Goal: Find specific page/section: Find specific page/section

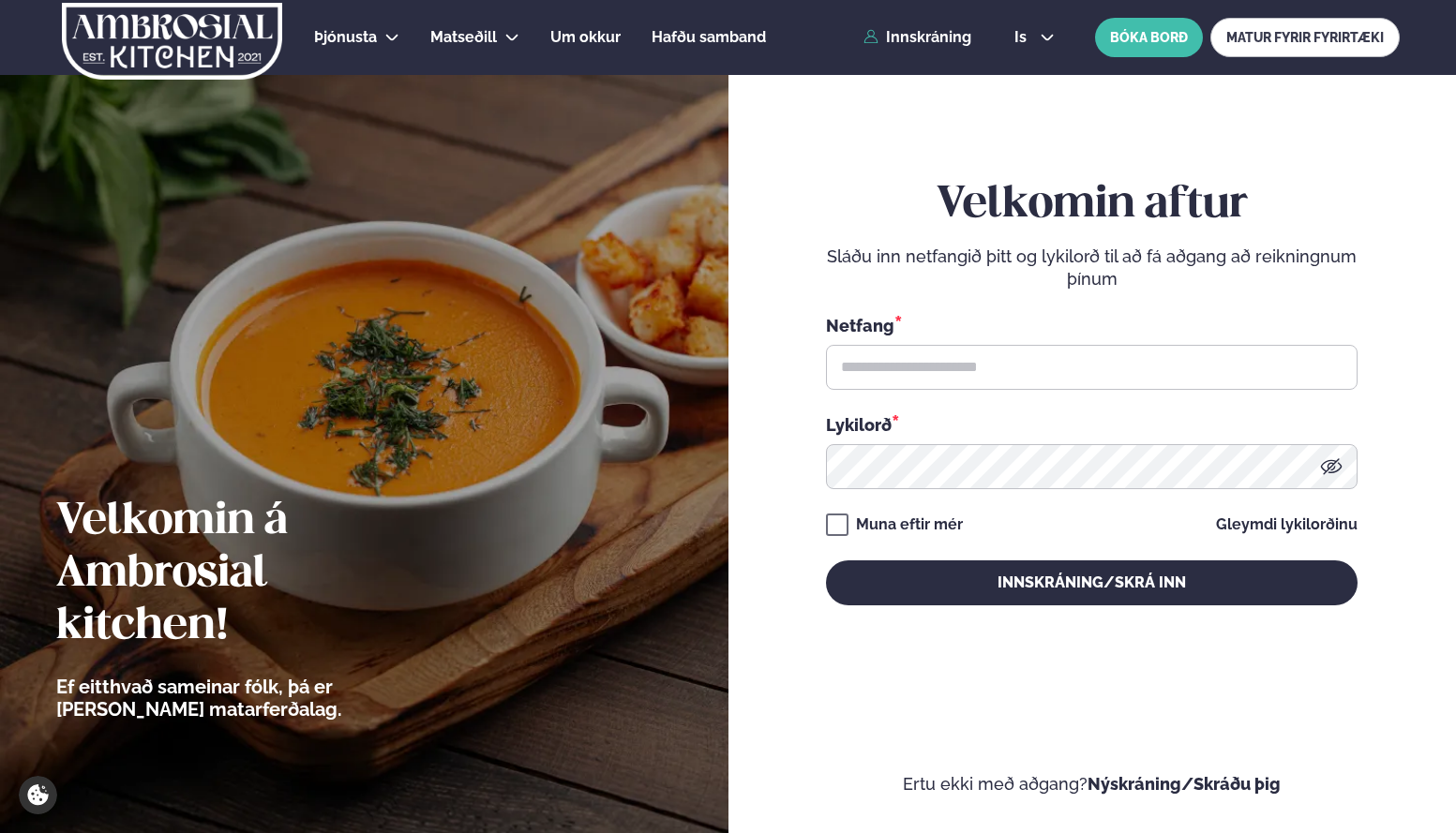
click at [877, 367] on input "text" at bounding box center [1092, 367] width 532 height 45
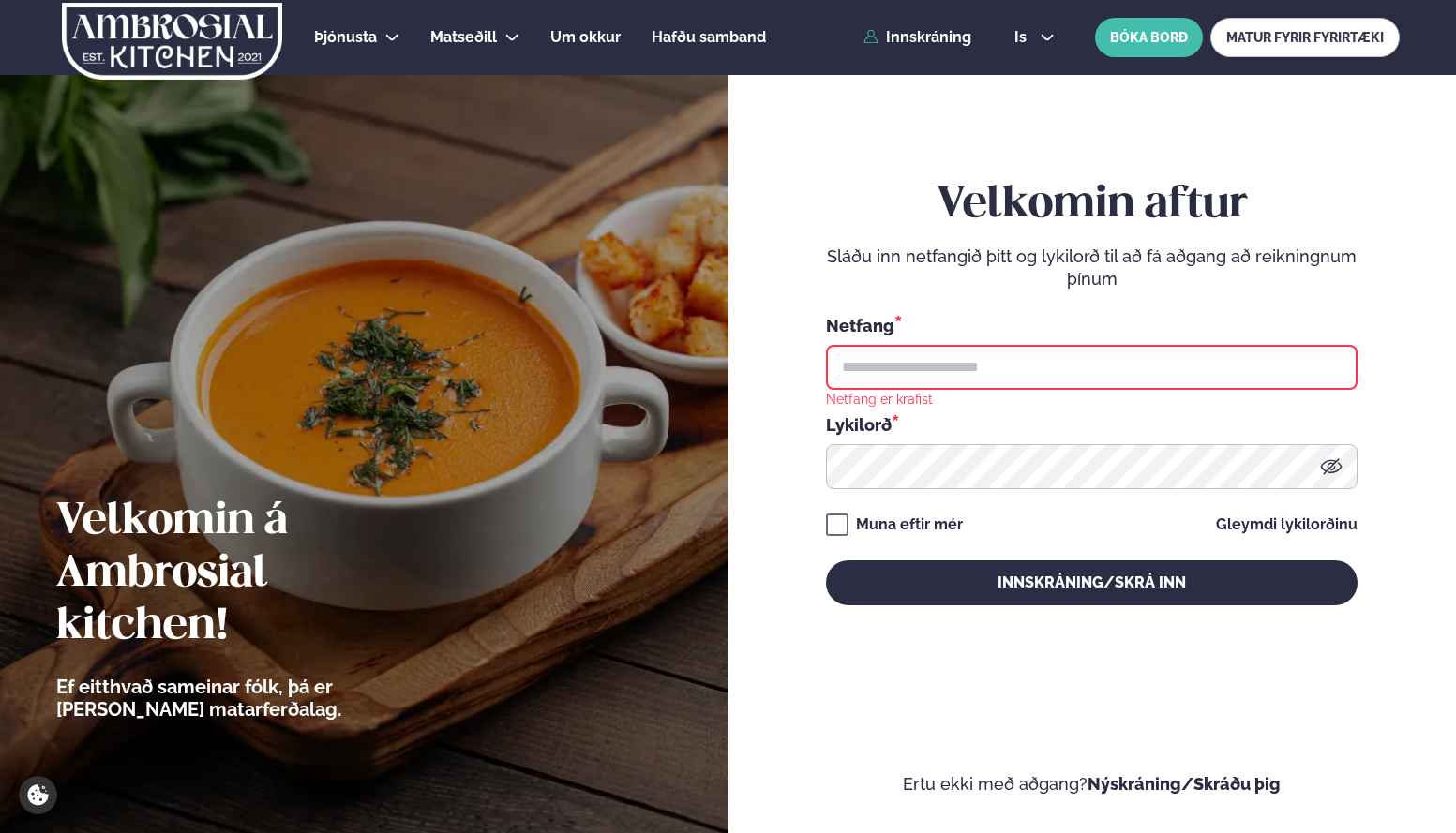
type input "**********"
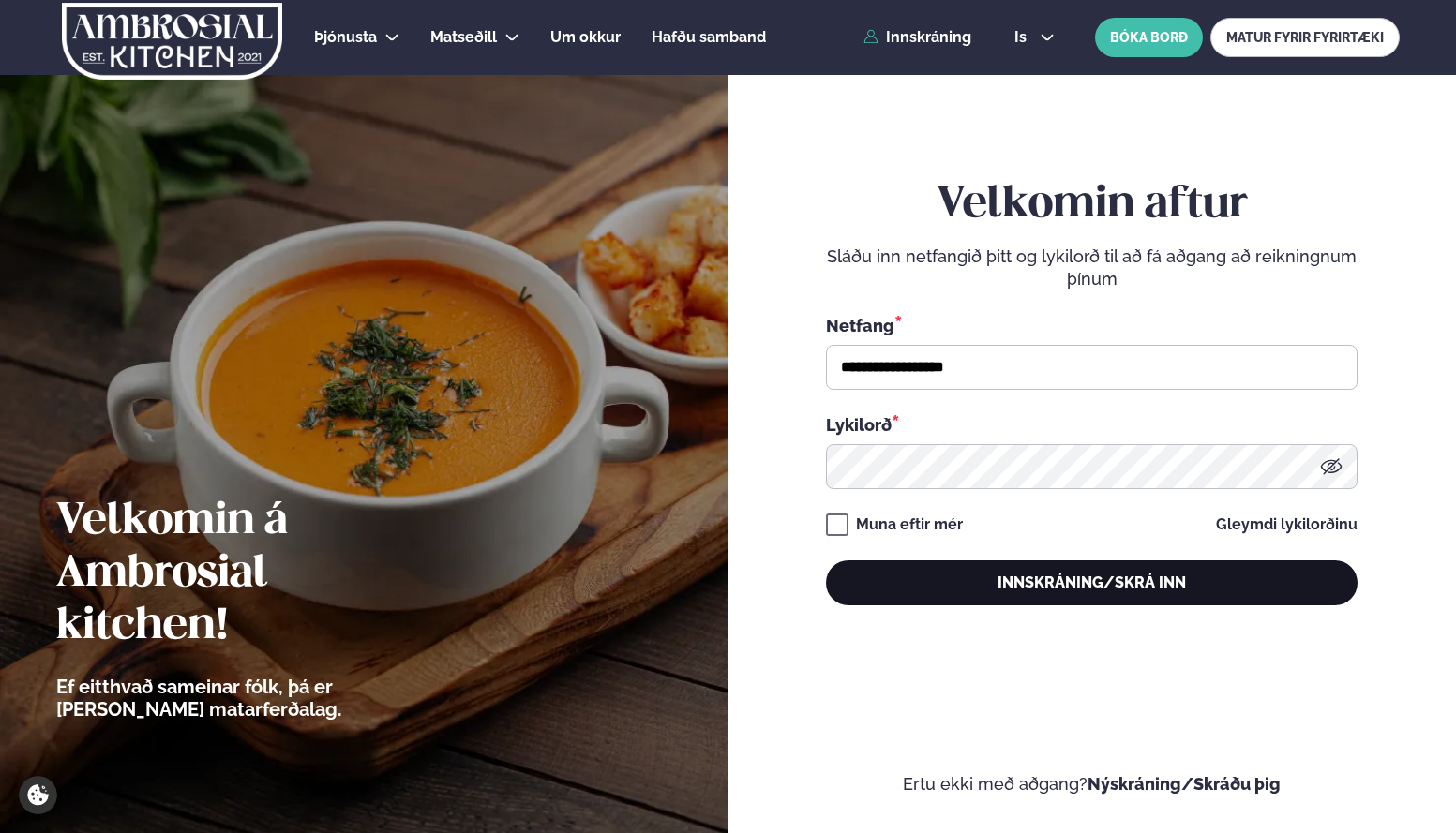
click at [1053, 586] on button "Innskráning/Skrá inn" at bounding box center [1092, 584] width 532 height 45
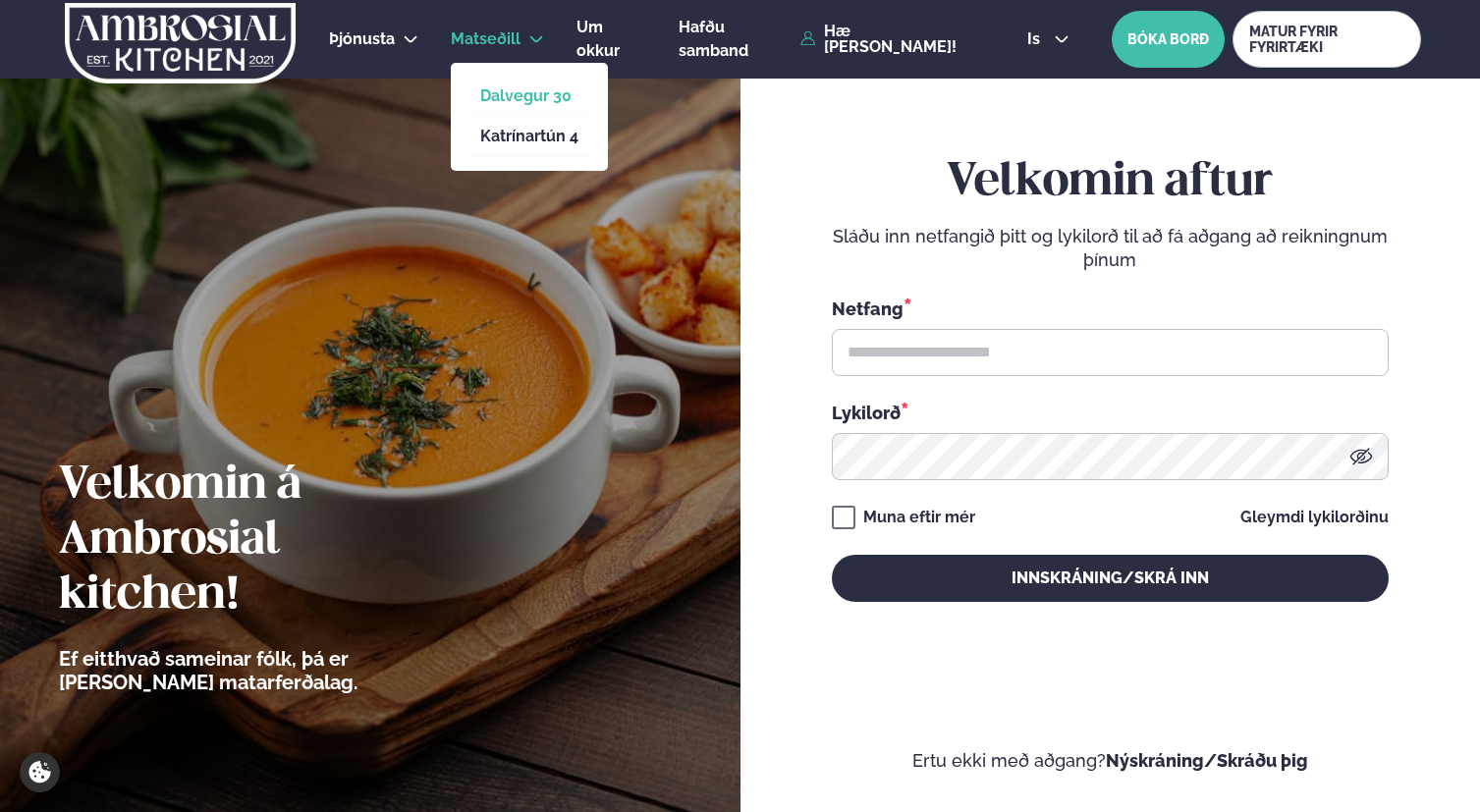
click at [526, 97] on link "Dalvegur 30" at bounding box center [528, 96] width 98 height 16
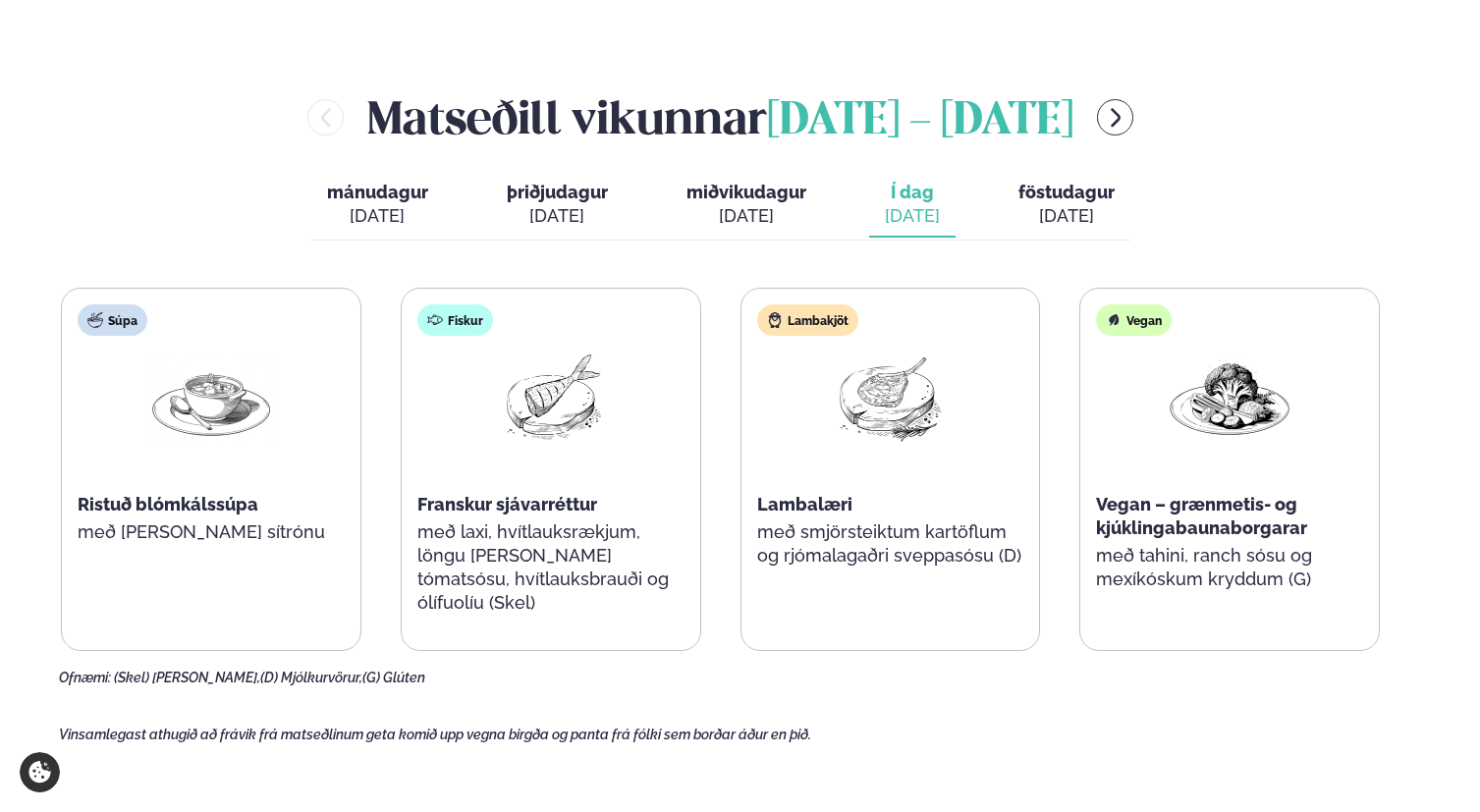
scroll to position [778, 0]
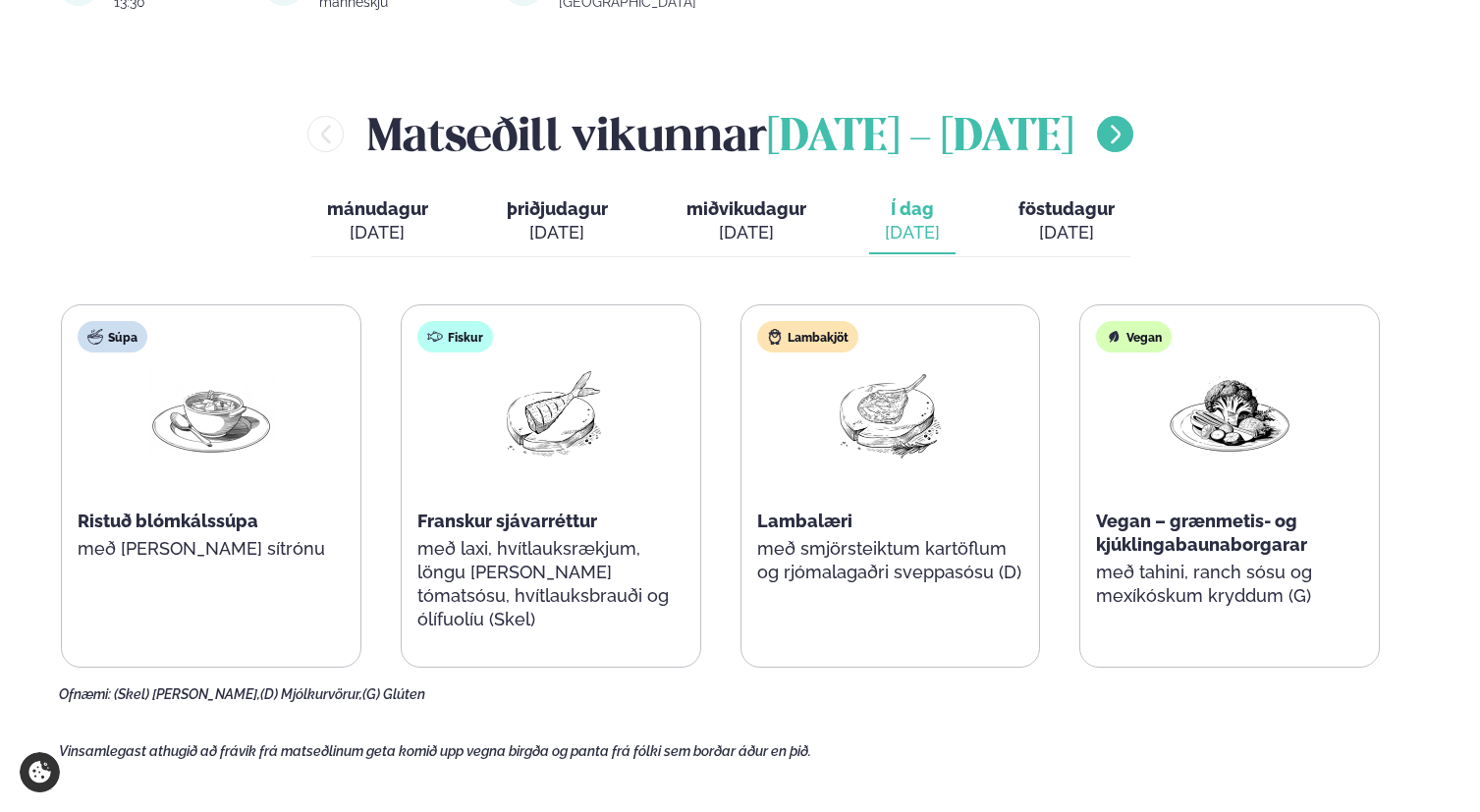
click at [1128, 123] on icon "menu-btn-right" at bounding box center [1116, 135] width 24 height 24
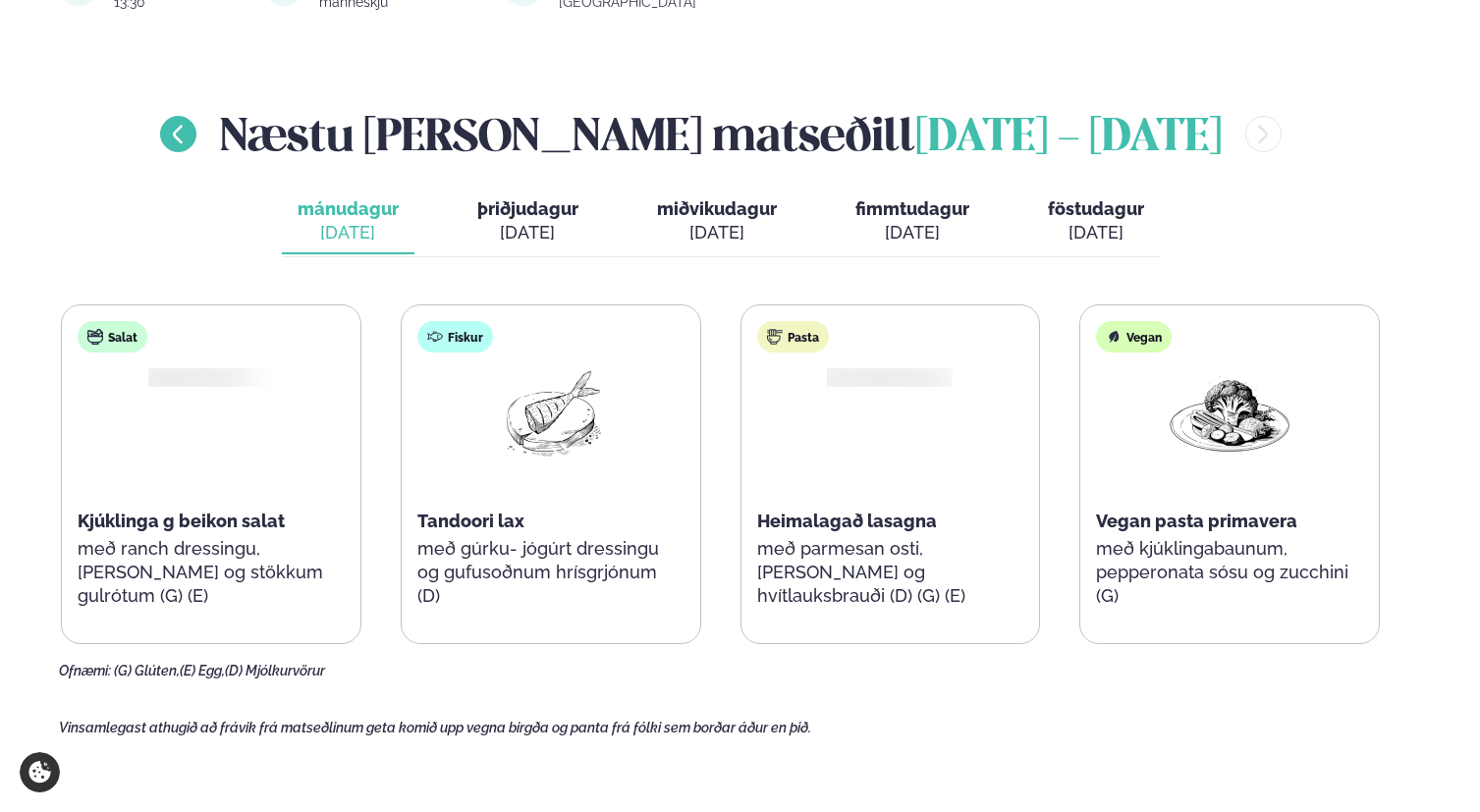
click at [190, 127] on icon "menu-btn-left" at bounding box center [178, 135] width 24 height 24
